Goal: Task Accomplishment & Management: Complete application form

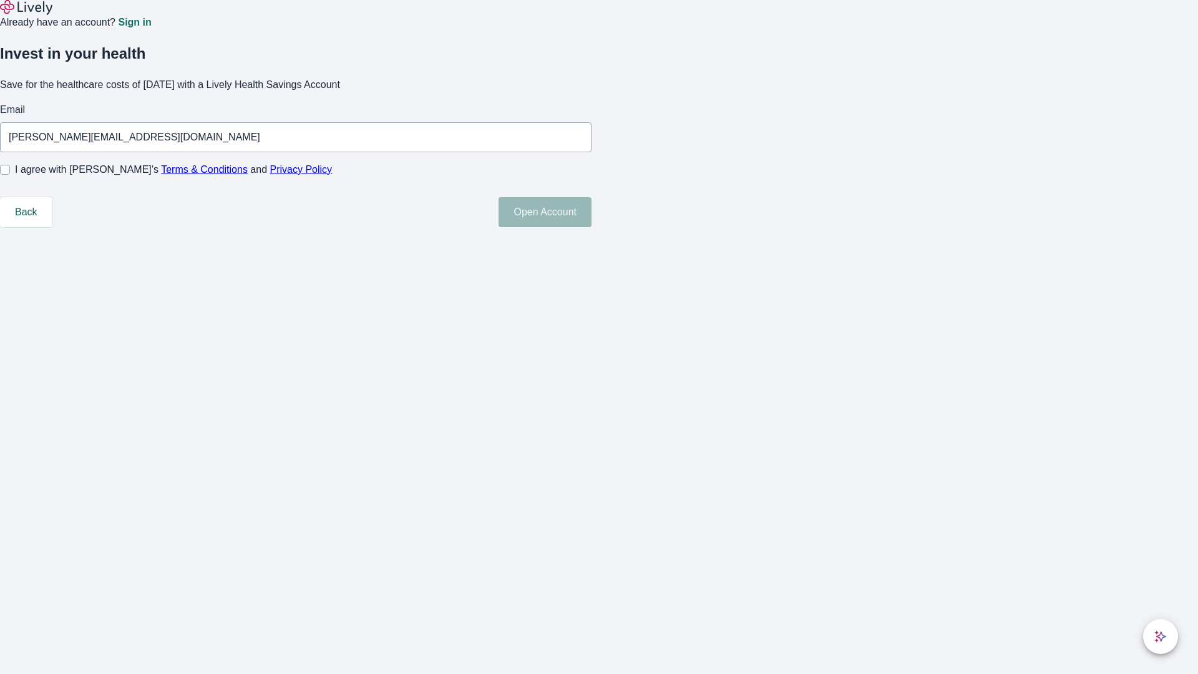
click at [10, 175] on input "I agree with Lively’s Terms & Conditions and Privacy Policy" at bounding box center [5, 170] width 10 height 10
checkbox input "true"
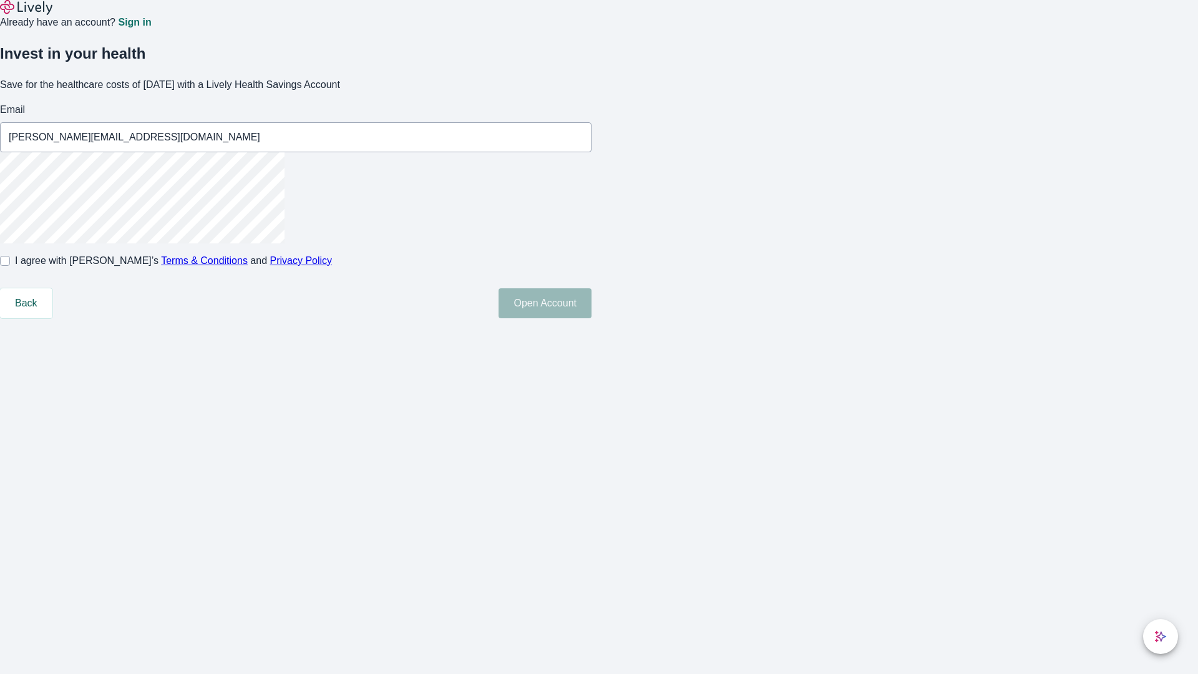
click at [592, 318] on button "Open Account" at bounding box center [545, 303] width 93 height 30
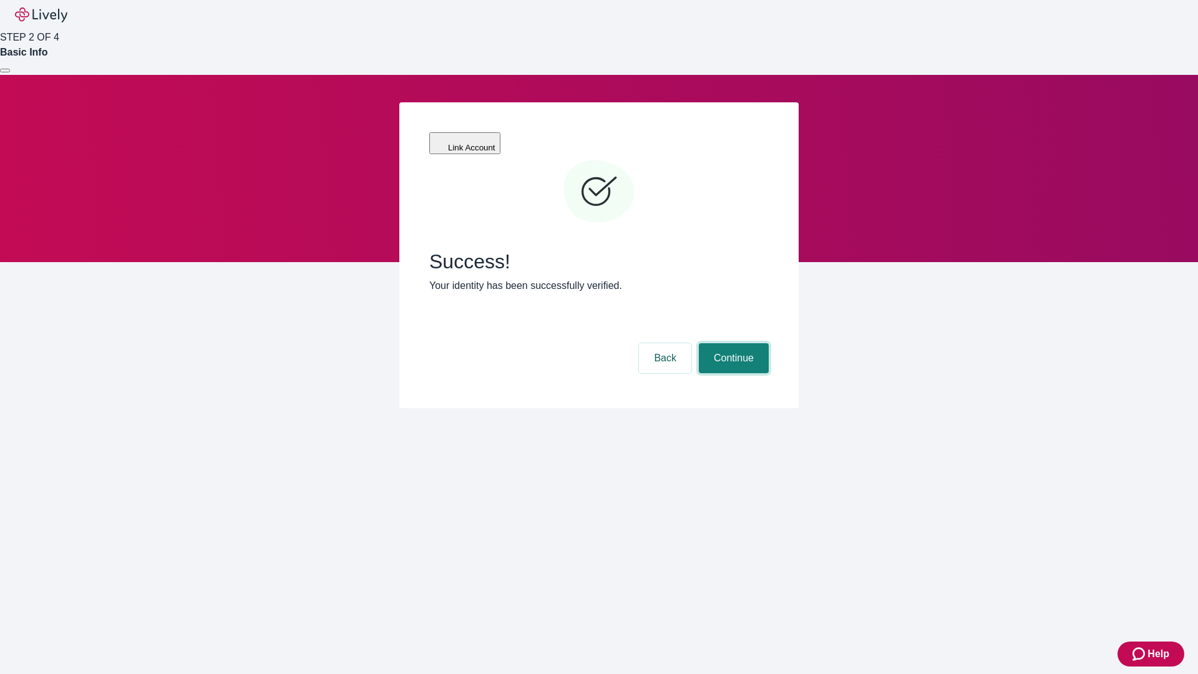
click at [732, 343] on button "Continue" at bounding box center [734, 358] width 70 height 30
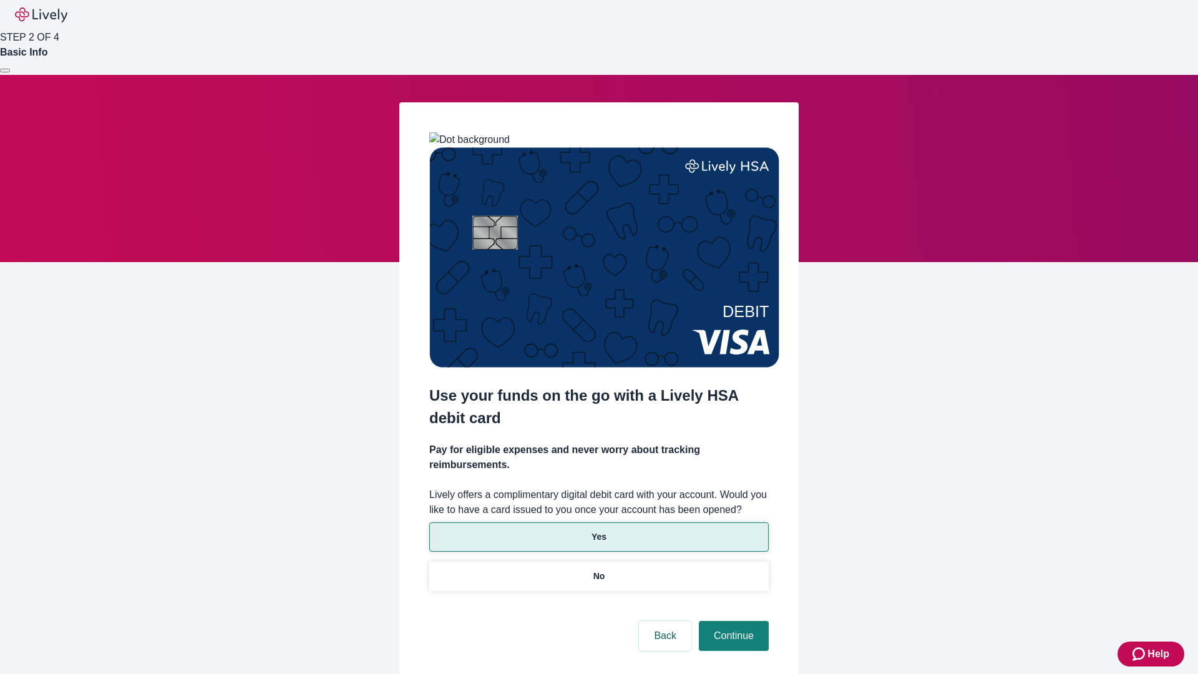
click at [598, 530] on p "Yes" at bounding box center [599, 536] width 15 height 13
click at [732, 621] on button "Continue" at bounding box center [734, 636] width 70 height 30
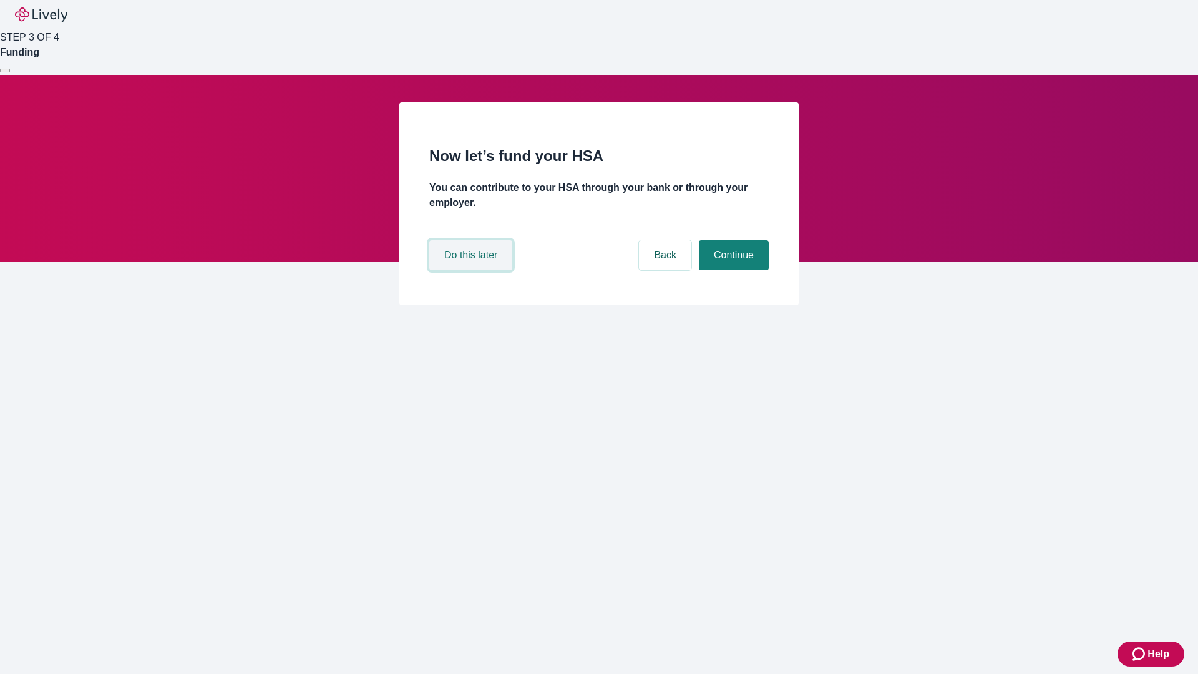
click at [472, 270] on button "Do this later" at bounding box center [470, 255] width 83 height 30
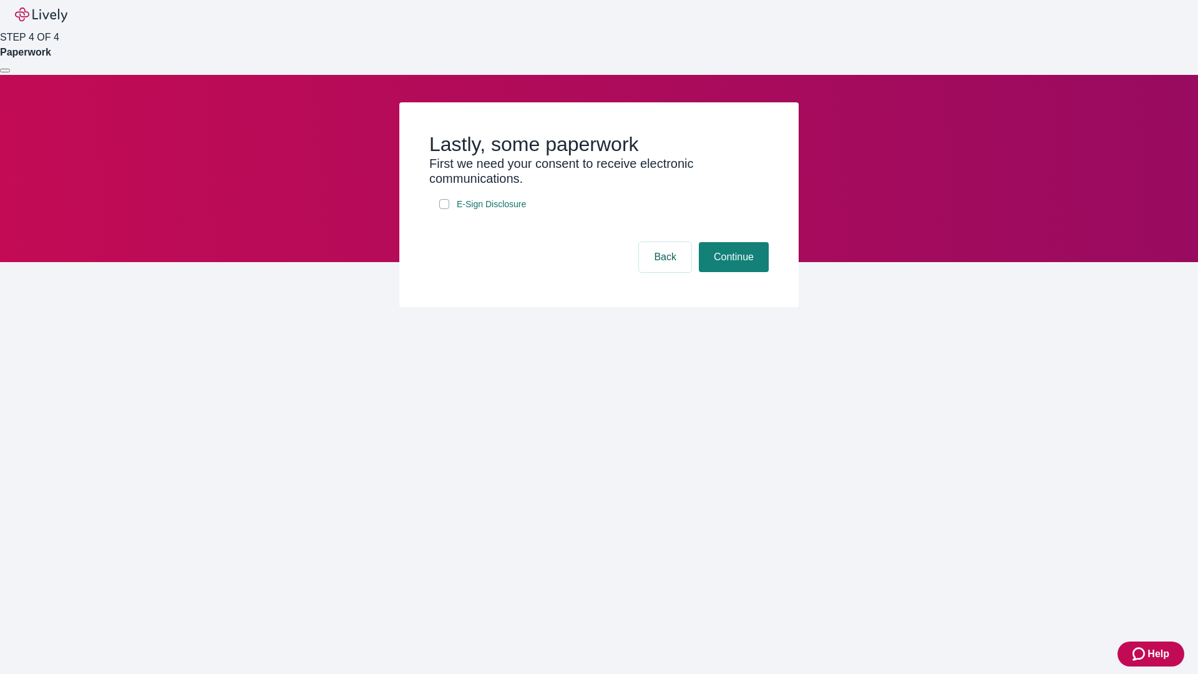
click at [444, 209] on input "E-Sign Disclosure" at bounding box center [444, 204] width 10 height 10
checkbox input "true"
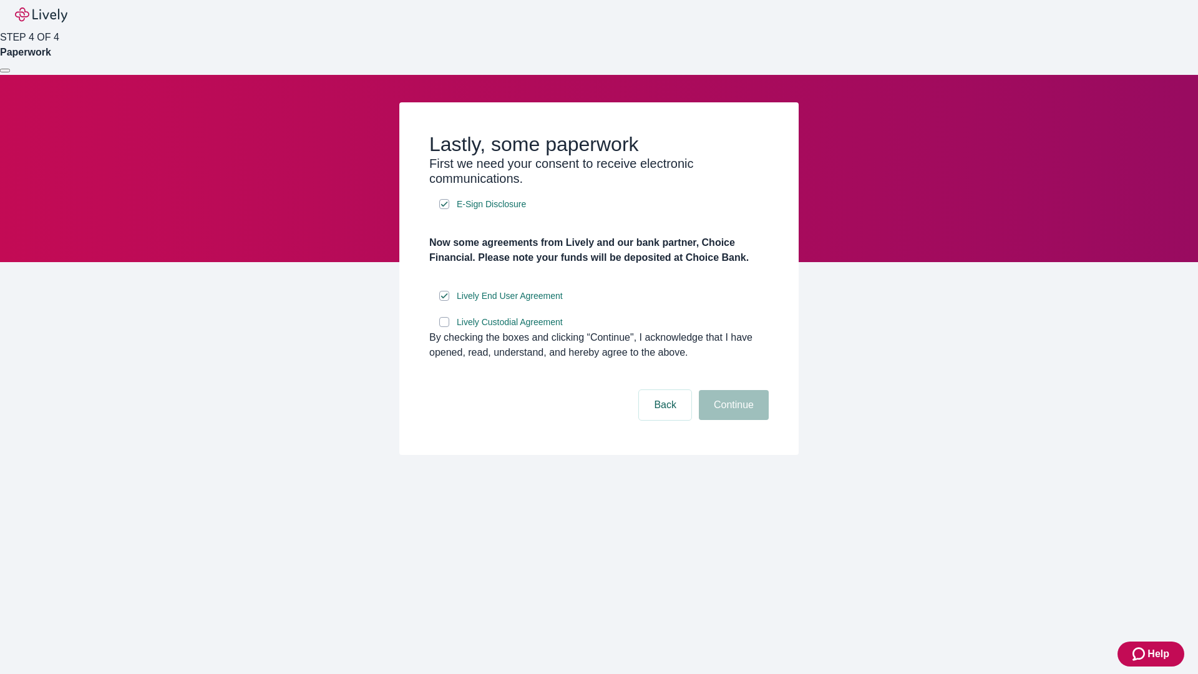
click at [444, 327] on input "Lively Custodial Agreement" at bounding box center [444, 322] width 10 height 10
checkbox input "true"
click at [732, 420] on button "Continue" at bounding box center [734, 405] width 70 height 30
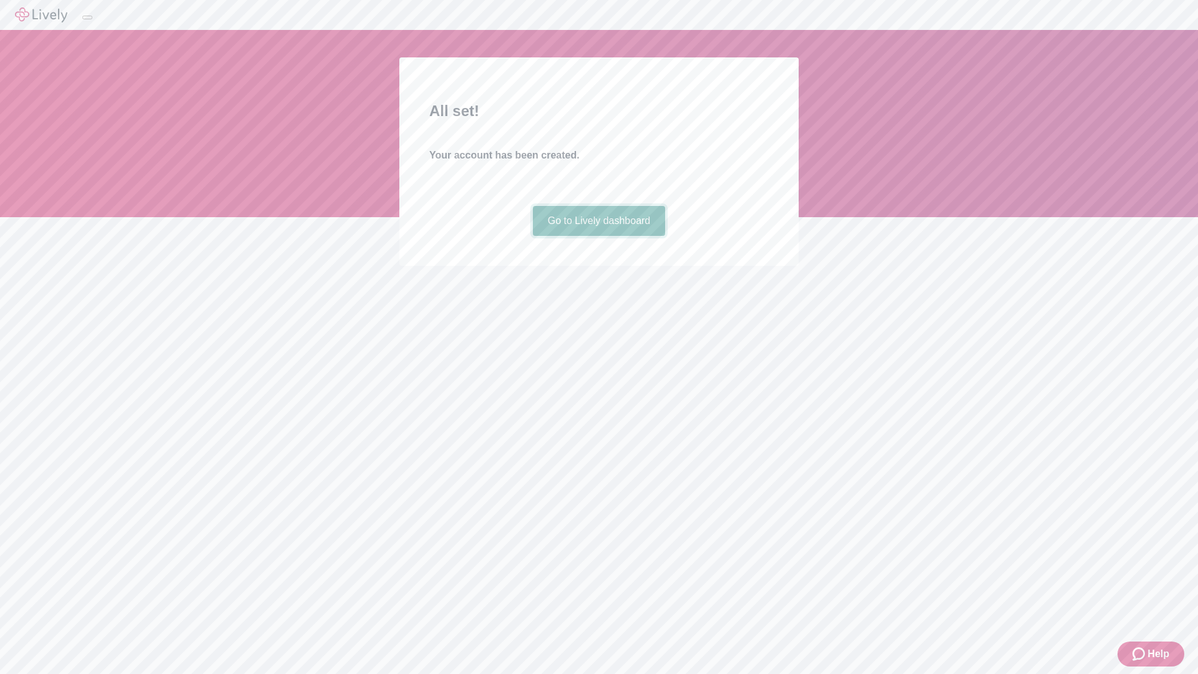
click at [598, 236] on link "Go to Lively dashboard" at bounding box center [599, 221] width 133 height 30
